Goal: Information Seeking & Learning: Learn about a topic

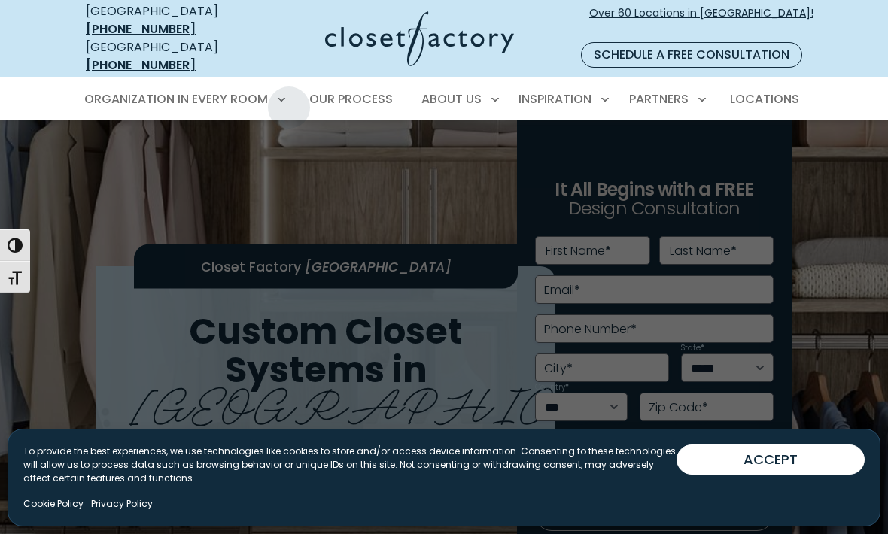
click at [181, 278] on link "Wall Beds" at bounding box center [183, 292] width 226 height 28
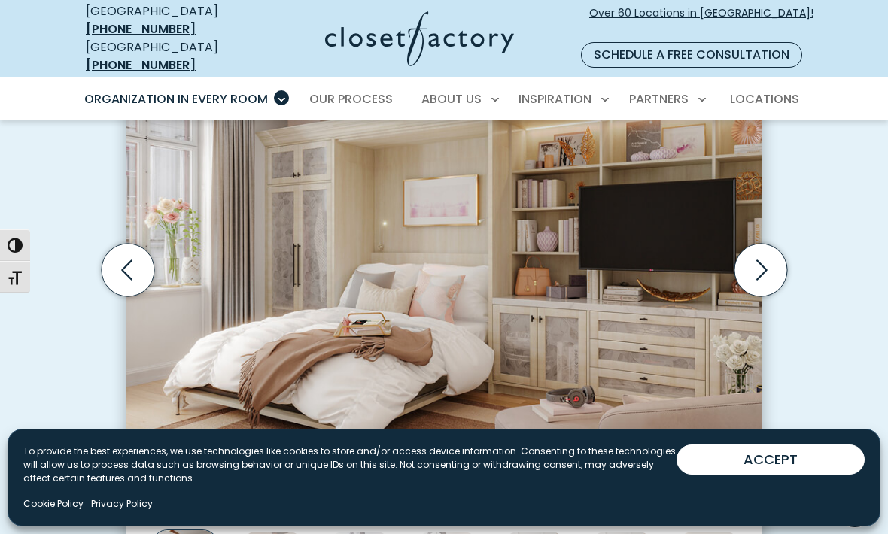
scroll to position [476, 0]
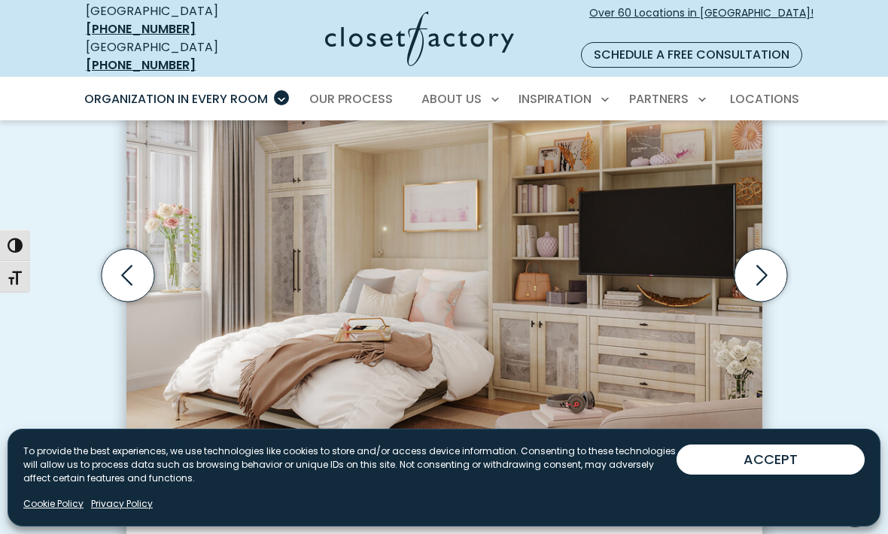
click at [772, 257] on icon "Next slide" at bounding box center [760, 275] width 53 height 53
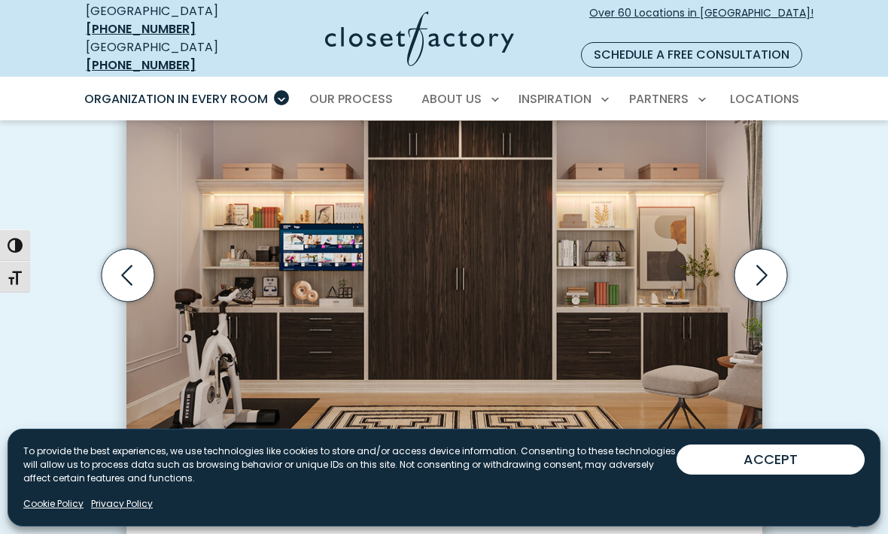
click at [781, 256] on icon "Next slide" at bounding box center [760, 275] width 53 height 53
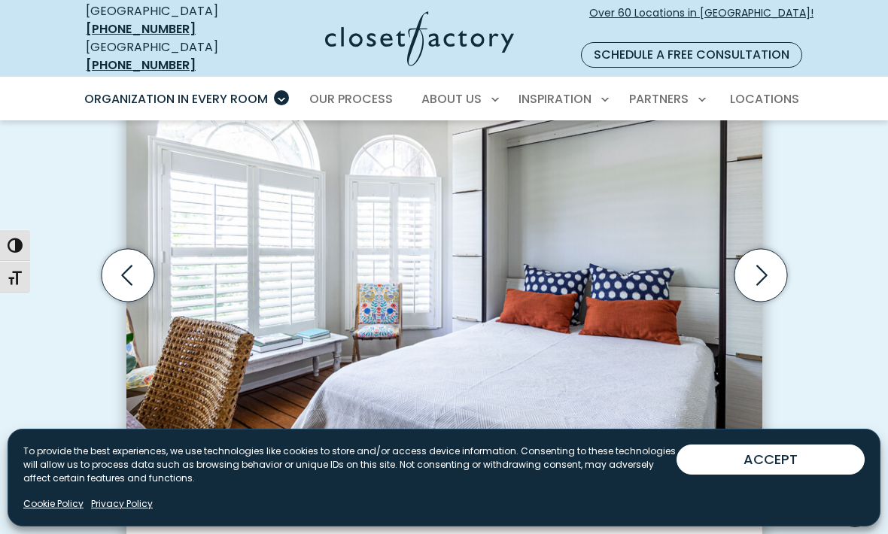
click at [780, 251] on icon "Next slide" at bounding box center [760, 275] width 53 height 53
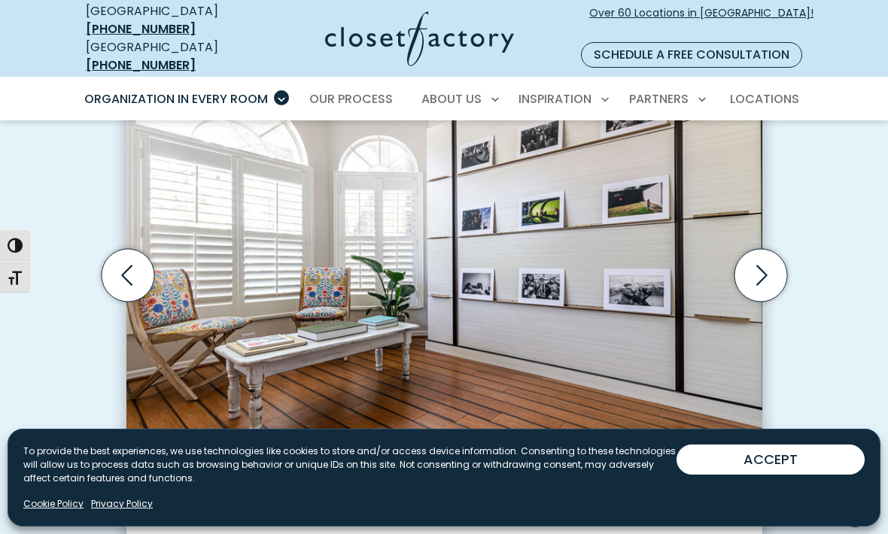
click at [782, 251] on icon "Next slide" at bounding box center [760, 275] width 53 height 53
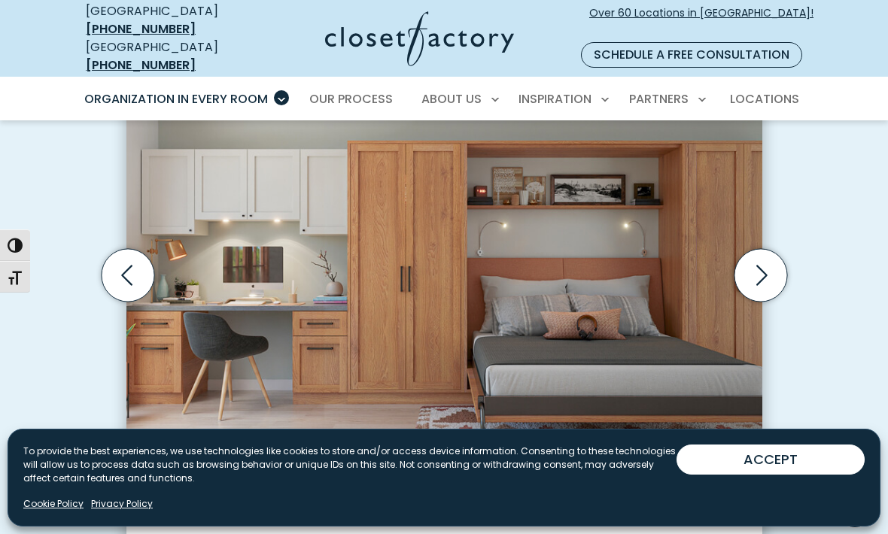
click at [770, 254] on icon "Next slide" at bounding box center [760, 275] width 53 height 53
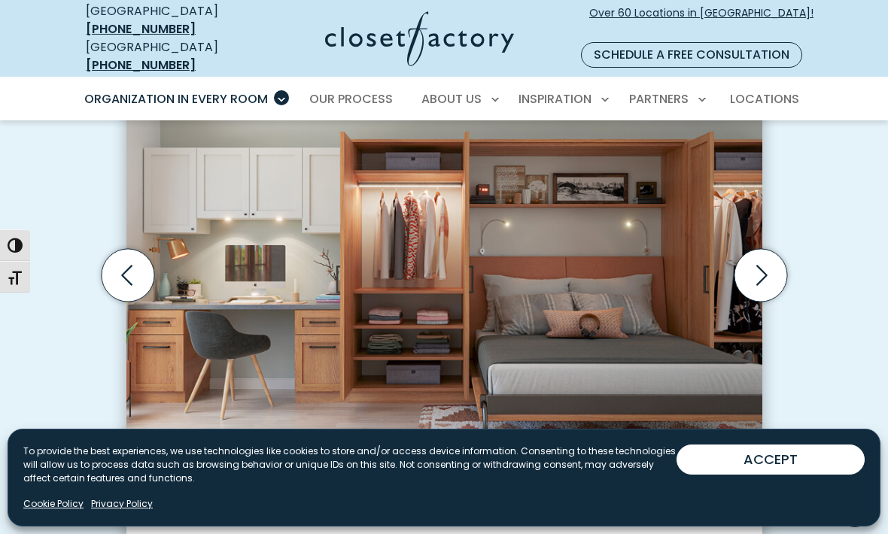
click at [788, 245] on icon "Next slide" at bounding box center [761, 275] width 65 height 65
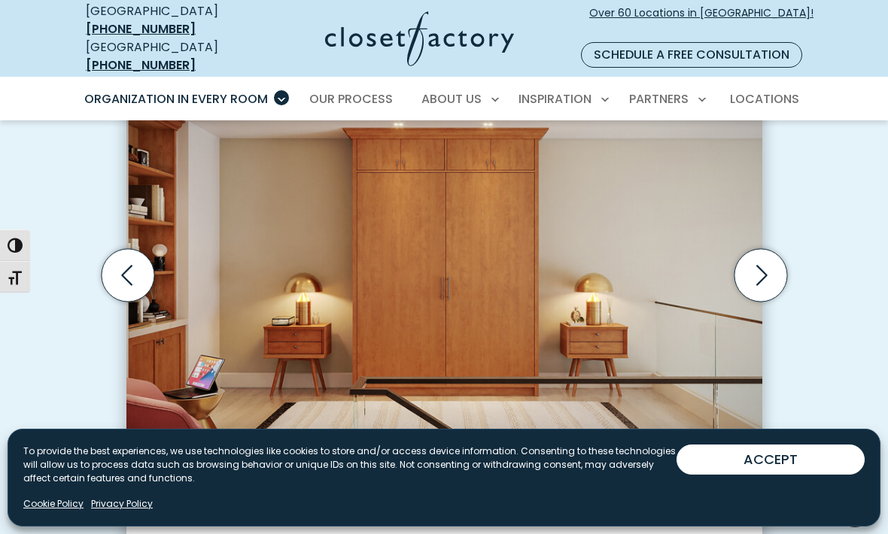
click at [784, 249] on icon "Next slide" at bounding box center [760, 275] width 53 height 53
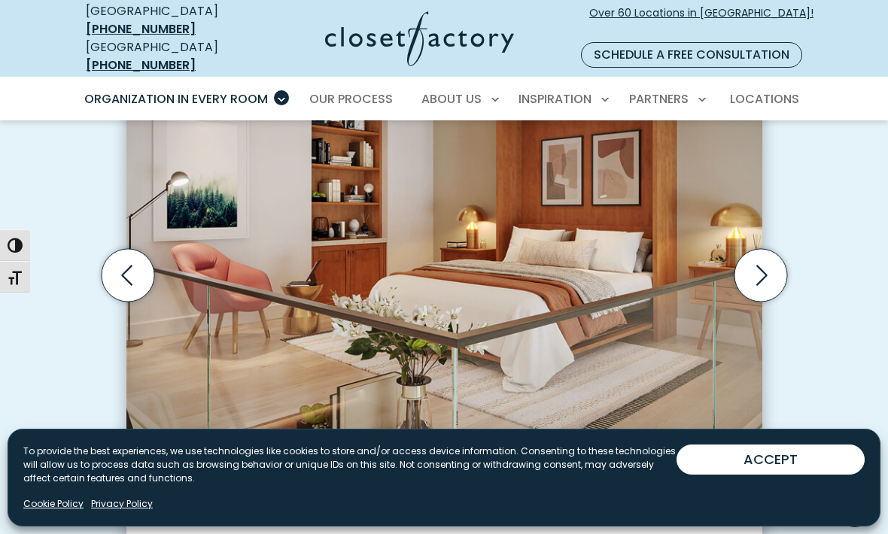
click at [775, 249] on icon "Next slide" at bounding box center [760, 275] width 53 height 53
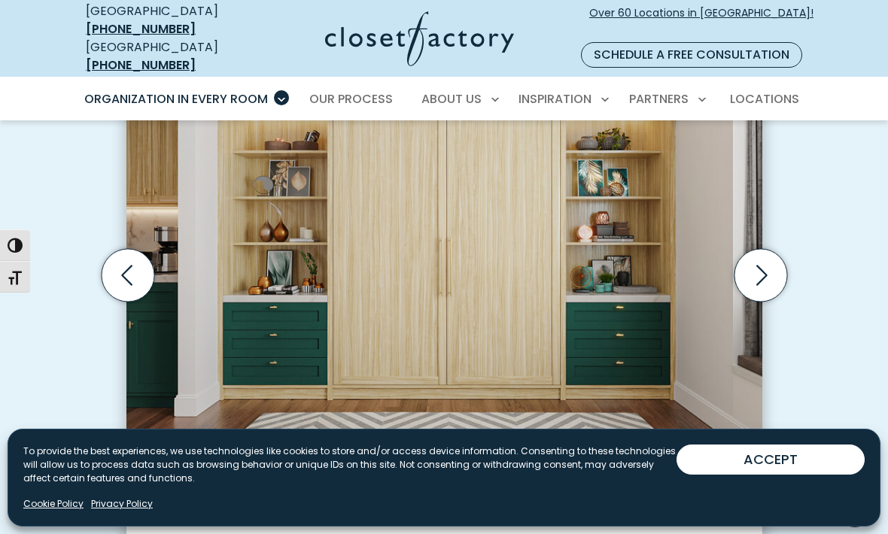
click at [767, 251] on icon "Next slide" at bounding box center [760, 275] width 53 height 53
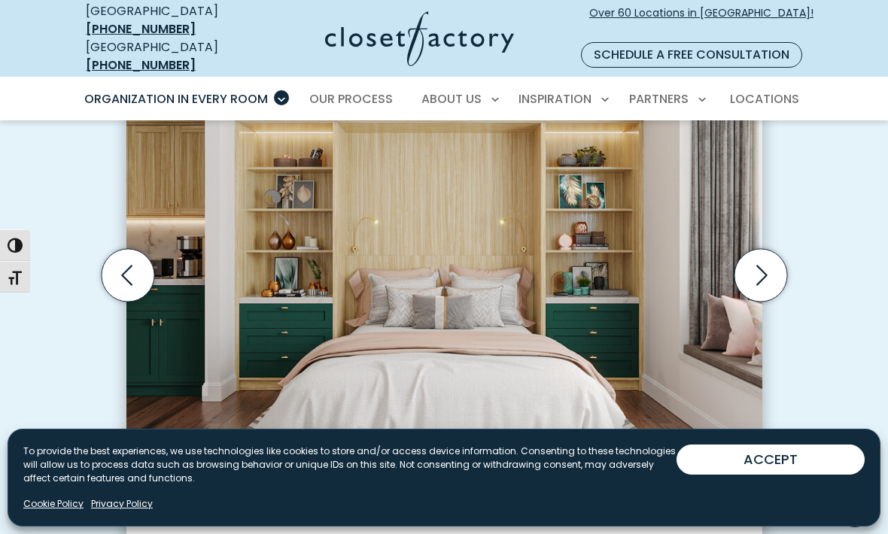
click at [765, 255] on icon "Next slide" at bounding box center [760, 275] width 53 height 53
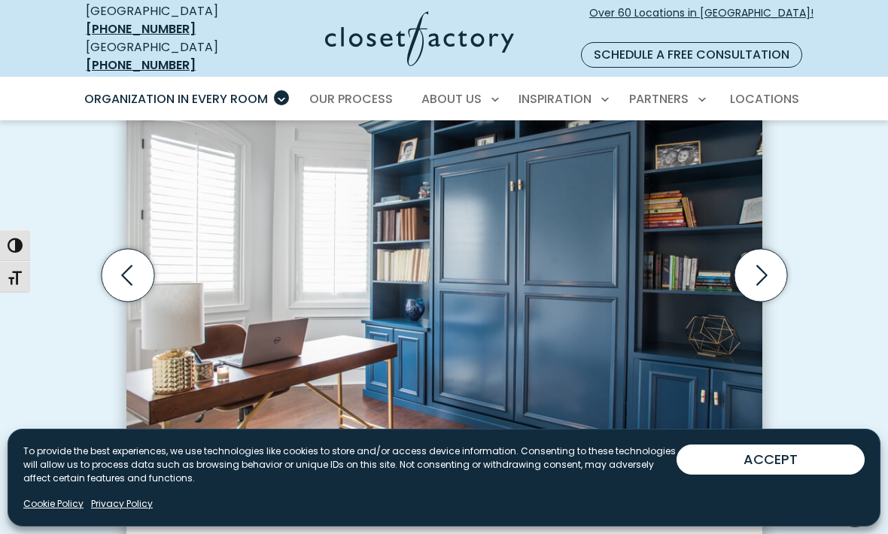
click at [770, 249] on icon "Next slide" at bounding box center [760, 275] width 53 height 53
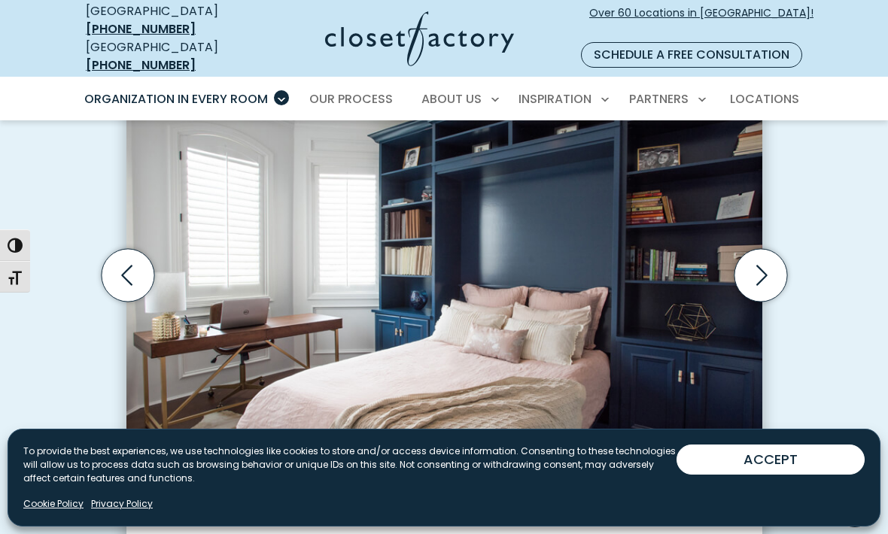
click at [776, 249] on icon "Next slide" at bounding box center [760, 275] width 53 height 53
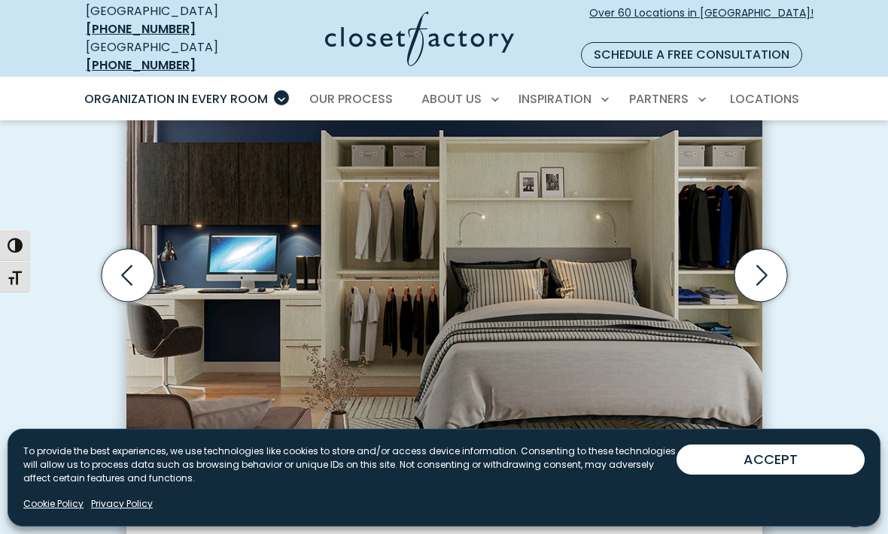
click at [771, 252] on icon "Next slide" at bounding box center [760, 275] width 53 height 53
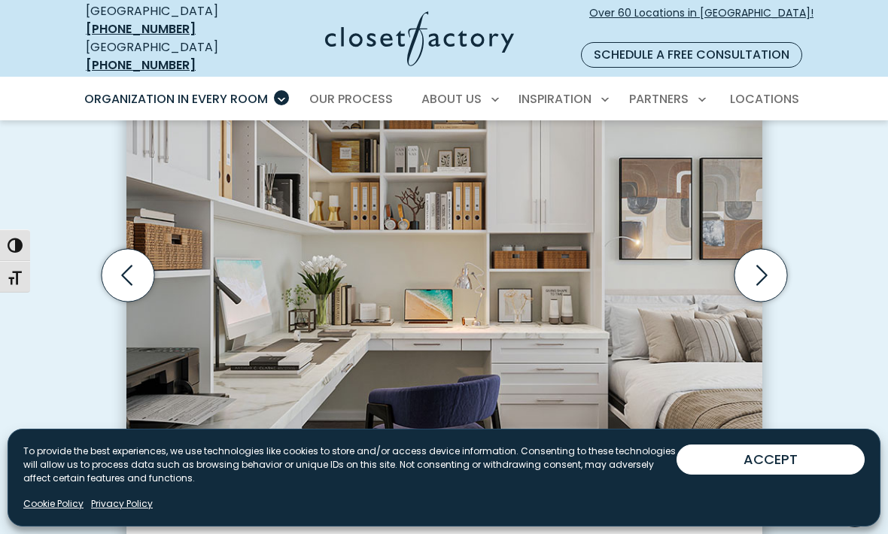
click at [782, 249] on icon "Next slide" at bounding box center [760, 275] width 53 height 53
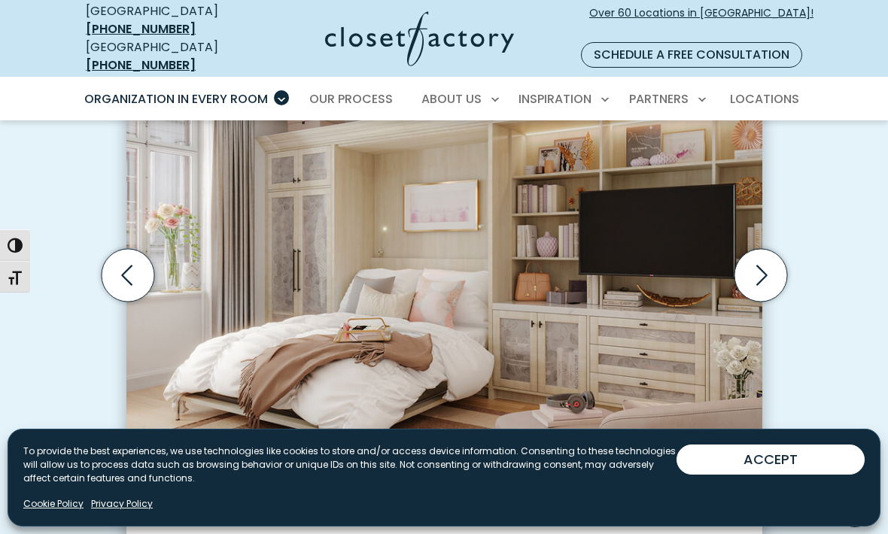
click at [784, 243] on icon "Next slide" at bounding box center [761, 275] width 65 height 65
